Goal: Consume media (video, audio): Consume media (video, audio)

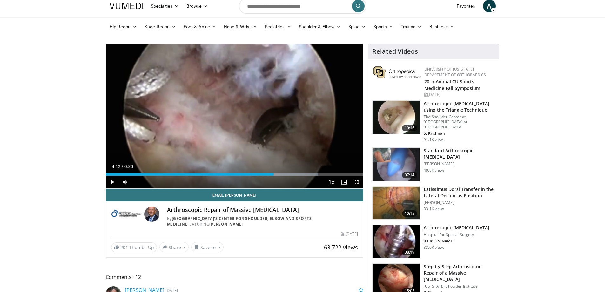
scroll to position [32, 0]
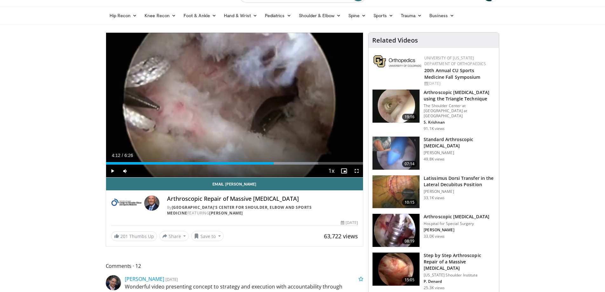
click at [402, 142] on img at bounding box center [395, 153] width 47 height 33
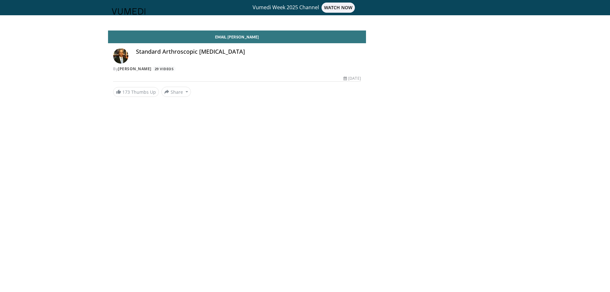
drag, startPoint x: 359, startPoint y: 78, endPoint x: 346, endPoint y: 76, distance: 13.8
click at [346, 76] on div "April 28, 2008" at bounding box center [351, 79] width 17 height 6
click at [352, 77] on div "April 28, 2008" at bounding box center [351, 79] width 17 height 6
drag, startPoint x: 361, startPoint y: 78, endPoint x: 353, endPoint y: 77, distance: 8.0
click at [353, 77] on div "Email Gary Standard Arthroscopic Rotator Cuff Repair By Gary Gartsman 29 Videos…" at bounding box center [237, 63] width 258 height 66
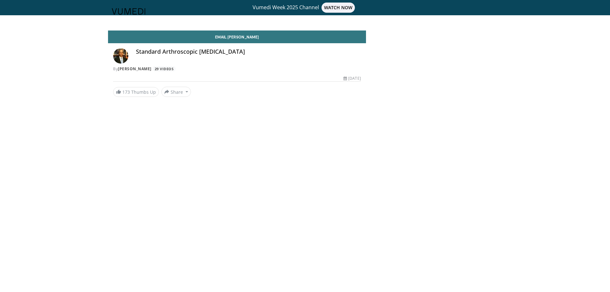
click at [360, 80] on div "April 28, 2008" at bounding box center [351, 79] width 17 height 6
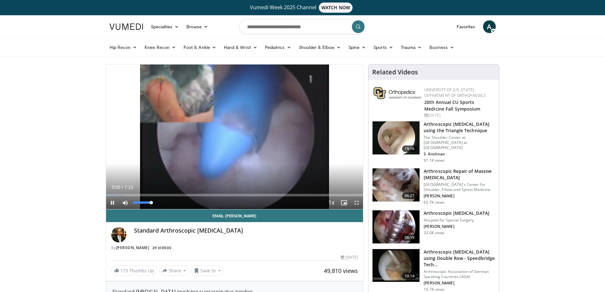
drag, startPoint x: 145, startPoint y: 204, endPoint x: 153, endPoint y: 203, distance: 8.6
click at [153, 203] on div "Mute 100%" at bounding box center [141, 202] width 44 height 13
drag, startPoint x: 147, startPoint y: 202, endPoint x: 141, endPoint y: 203, distance: 5.8
click at [141, 203] on div "46%" at bounding box center [142, 202] width 18 height 2
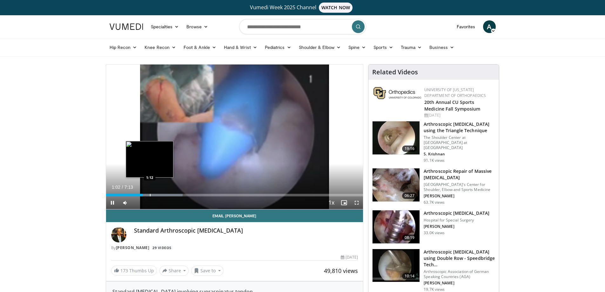
click at [150, 194] on div "Progress Bar" at bounding box center [150, 195] width 1 height 3
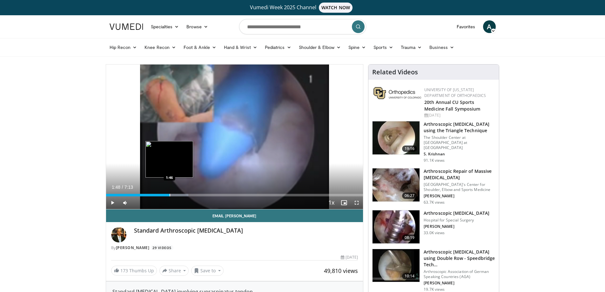
click at [170, 194] on div "Progress Bar" at bounding box center [161, 195] width 56 height 3
click at [184, 195] on div "Progress Bar" at bounding box center [184, 195] width 1 height 3
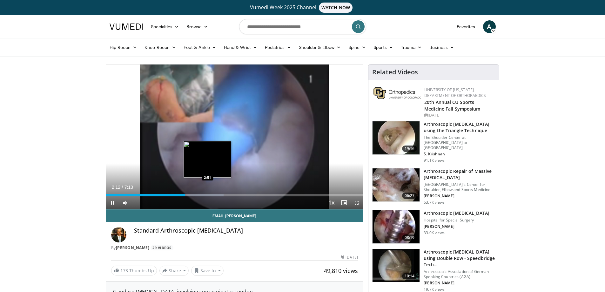
click at [208, 195] on div "Progress Bar" at bounding box center [208, 195] width 1 height 3
click at [218, 196] on div "Progress Bar" at bounding box center [217, 195] width 1 height 3
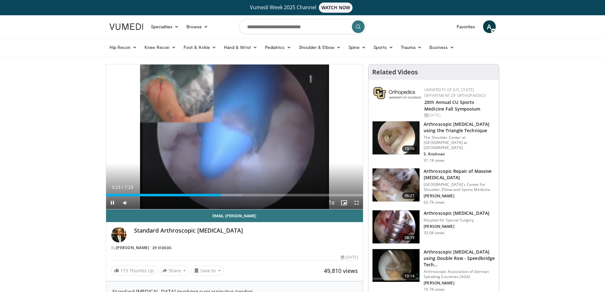
click at [235, 197] on div "Current Time 3:13 / Duration 7:13 Pause Skip Backward Skip Forward Mute 0% Load…" at bounding box center [234, 202] width 257 height 13
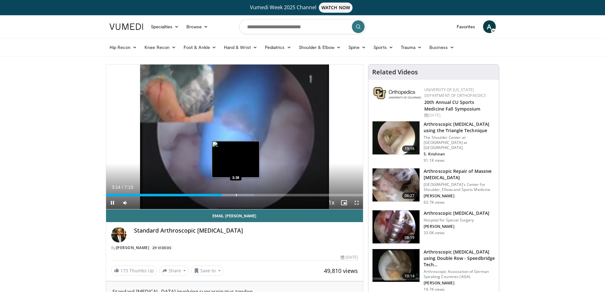
click at [236, 195] on div "Progress Bar" at bounding box center [236, 195] width 1 height 3
click at [250, 194] on div "Progress Bar" at bounding box center [249, 195] width 1 height 3
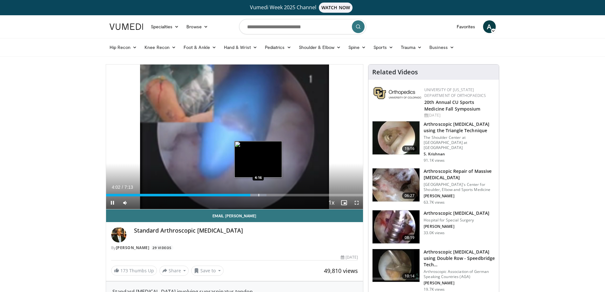
click at [259, 194] on div "Progress Bar" at bounding box center [258, 195] width 1 height 3
click at [267, 196] on div "Progress Bar" at bounding box center [266, 195] width 1 height 3
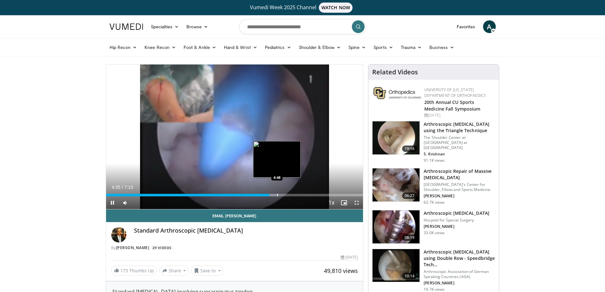
click at [277, 195] on div "Progress Bar" at bounding box center [277, 195] width 1 height 3
click at [287, 195] on div "Progress Bar" at bounding box center [287, 195] width 1 height 3
click at [294, 195] on div "Progress Bar" at bounding box center [293, 195] width 1 height 3
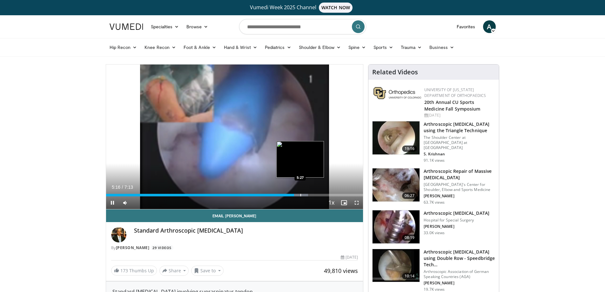
click at [301, 196] on div "Progress Bar" at bounding box center [300, 195] width 1 height 3
click at [310, 195] on div "Progress Bar" at bounding box center [310, 195] width 1 height 3
click at [316, 195] on div "Progress Bar" at bounding box center [316, 195] width 1 height 3
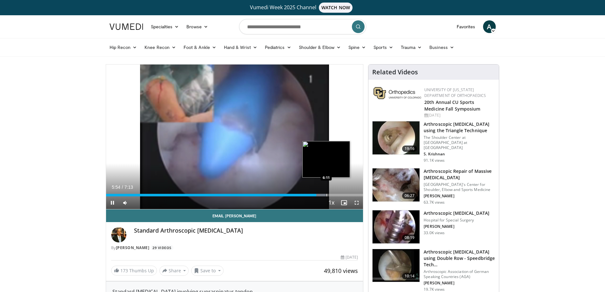
click at [327, 194] on div "Progress Bar" at bounding box center [326, 195] width 1 height 3
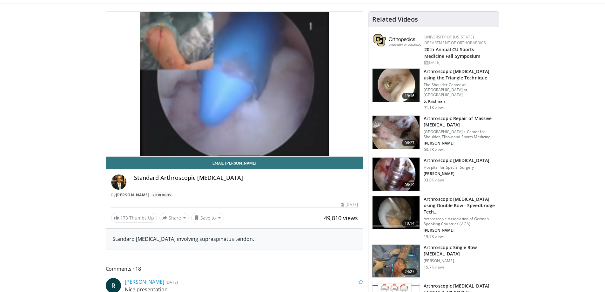
scroll to position [63, 0]
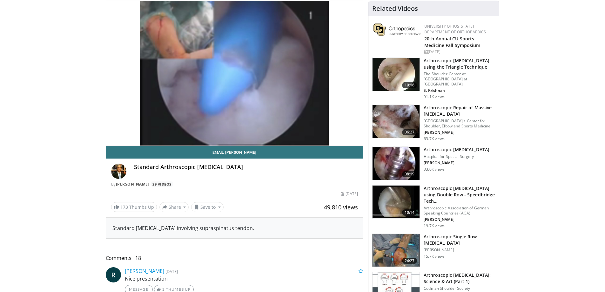
click at [400, 112] on img at bounding box center [395, 121] width 47 height 33
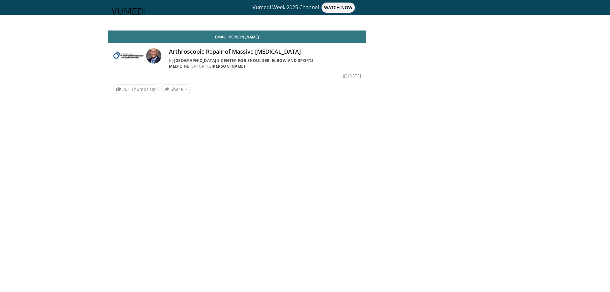
drag, startPoint x: 143, startPoint y: 133, endPoint x: 419, endPoint y: 104, distance: 277.1
click at [419, 104] on body "Vumedi Week 2025 Channel WATCH NOW Specialties Adult & Family Medicine Allergy,…" at bounding box center [305, 146] width 610 height 292
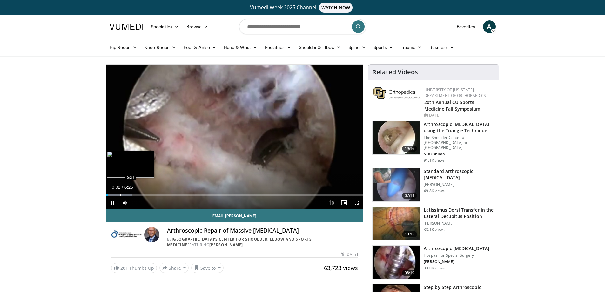
click at [120, 194] on div "Progress Bar" at bounding box center [120, 195] width 1 height 3
click at [132, 194] on video-js "**********" at bounding box center [234, 136] width 257 height 145
click at [135, 195] on div "Progress Bar" at bounding box center [135, 195] width 1 height 3
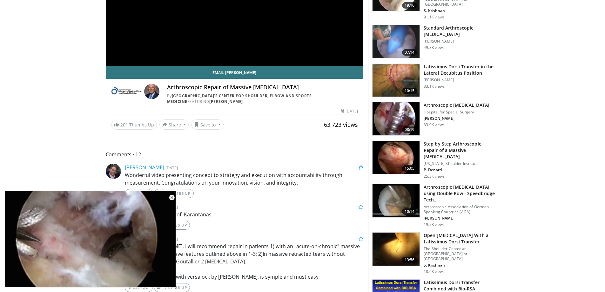
scroll to position [159, 0]
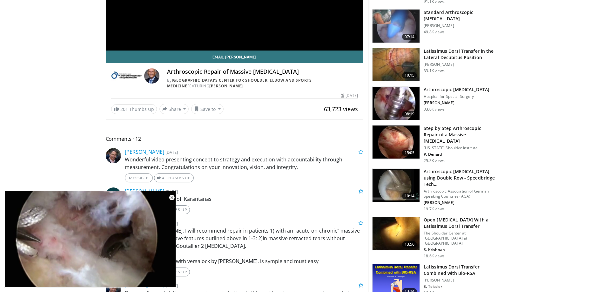
click at [397, 135] on img at bounding box center [395, 141] width 47 height 33
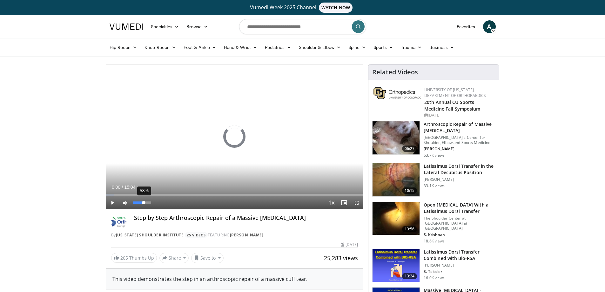
click at [144, 203] on div "Volume Level" at bounding box center [138, 202] width 11 height 2
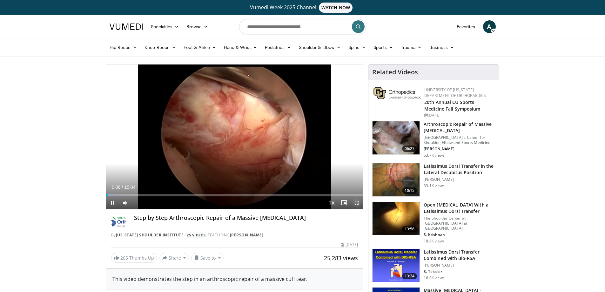
click at [357, 203] on span "Video Player" at bounding box center [356, 202] width 13 height 13
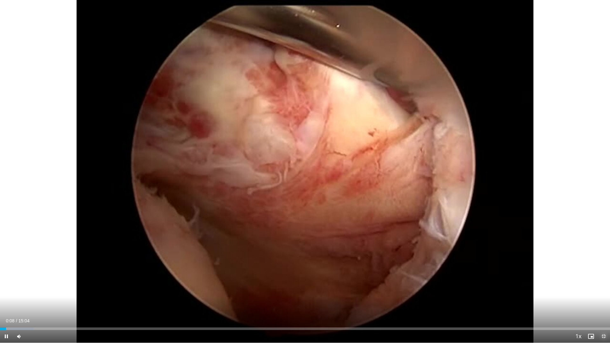
click at [602, 291] on span "Video Player" at bounding box center [603, 336] width 13 height 13
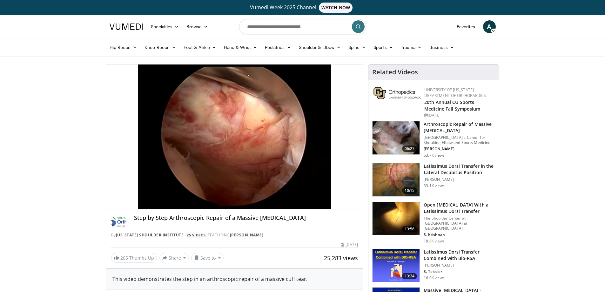
drag, startPoint x: 567, startPoint y: 195, endPoint x: 496, endPoint y: 203, distance: 71.6
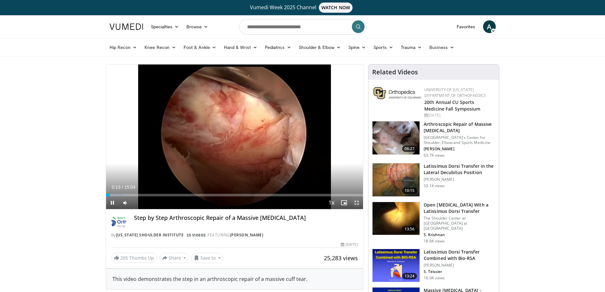
click at [355, 201] on span "Video Player" at bounding box center [356, 202] width 13 height 13
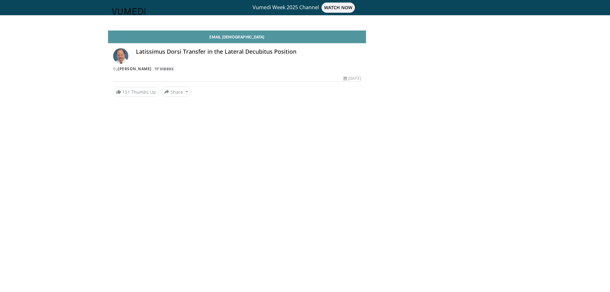
click at [171, 36] on link "Email [DEMOGRAPHIC_DATA]" at bounding box center [237, 36] width 258 height 13
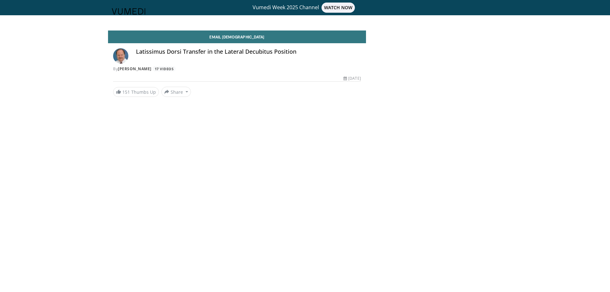
click at [124, 10] on img at bounding box center [129, 11] width 34 height 6
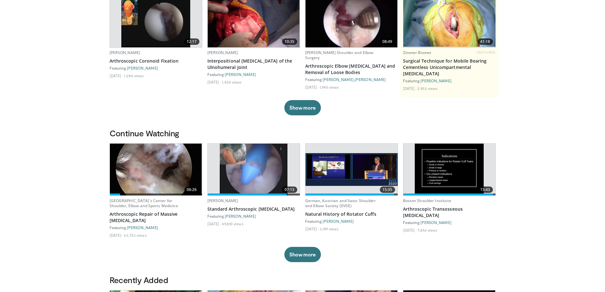
scroll to position [95, 0]
